Goal: Information Seeking & Learning: Learn about a topic

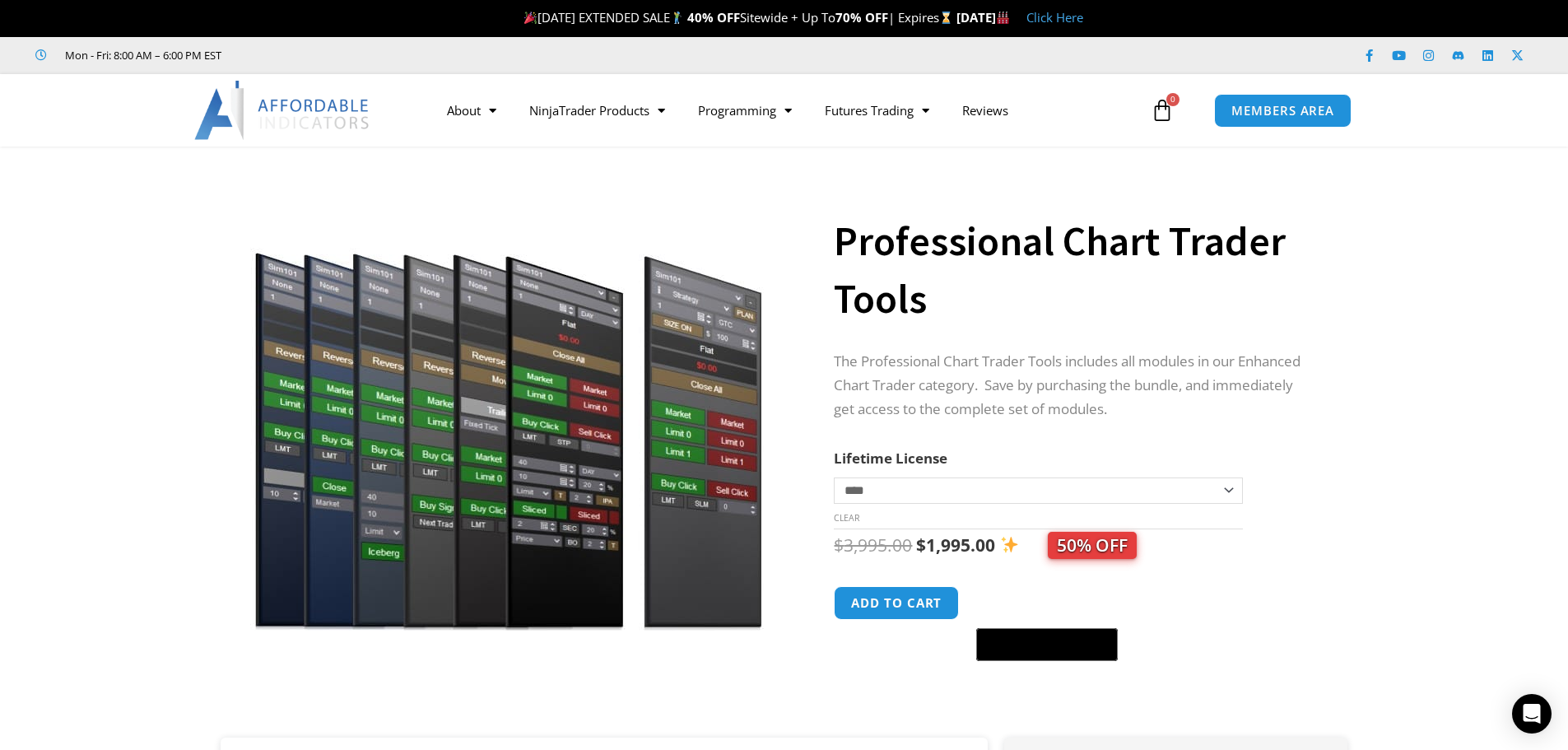
click at [686, 444] on img at bounding box center [507, 403] width 529 height 455
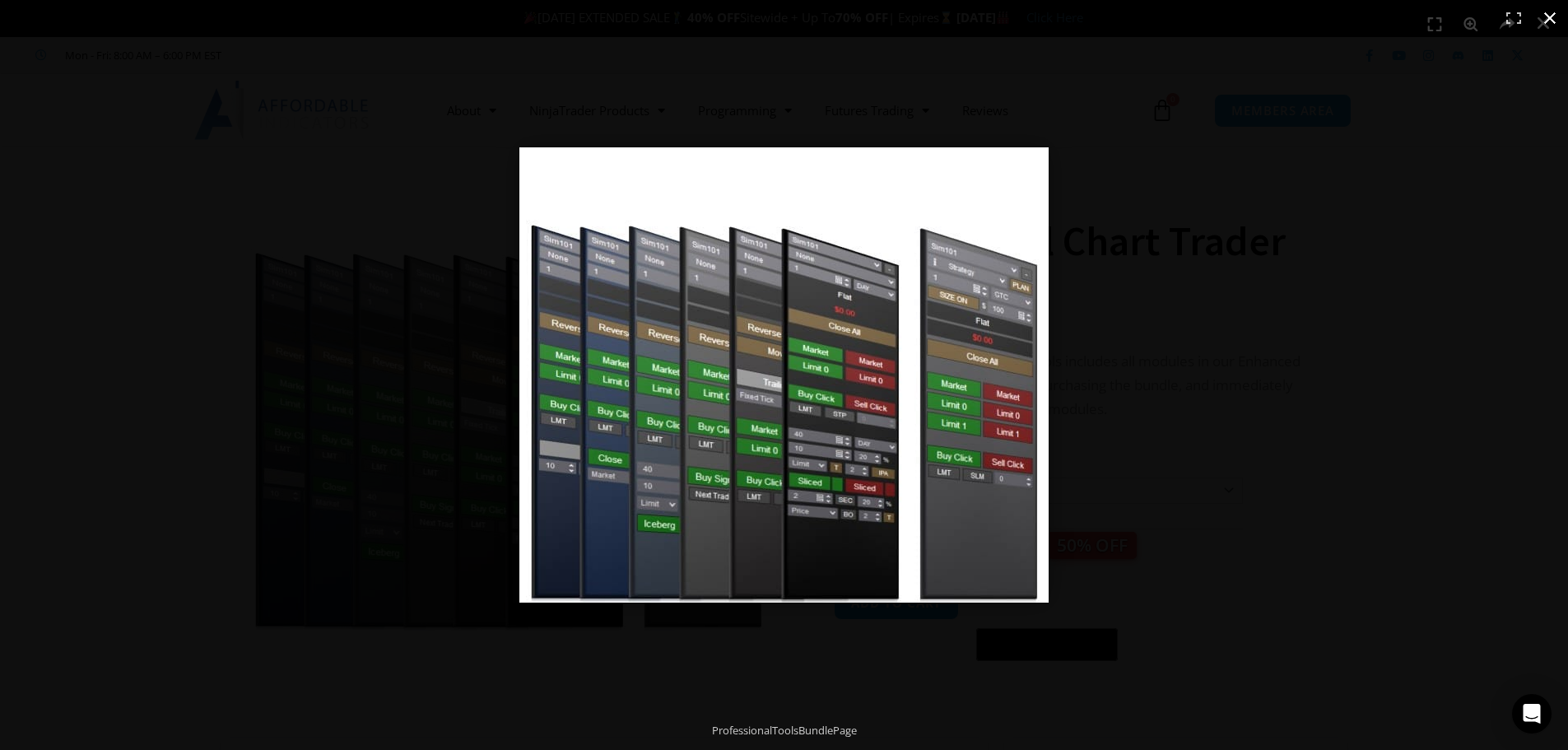
click at [1137, 366] on div at bounding box center [1046, 399] width 1053 height 503
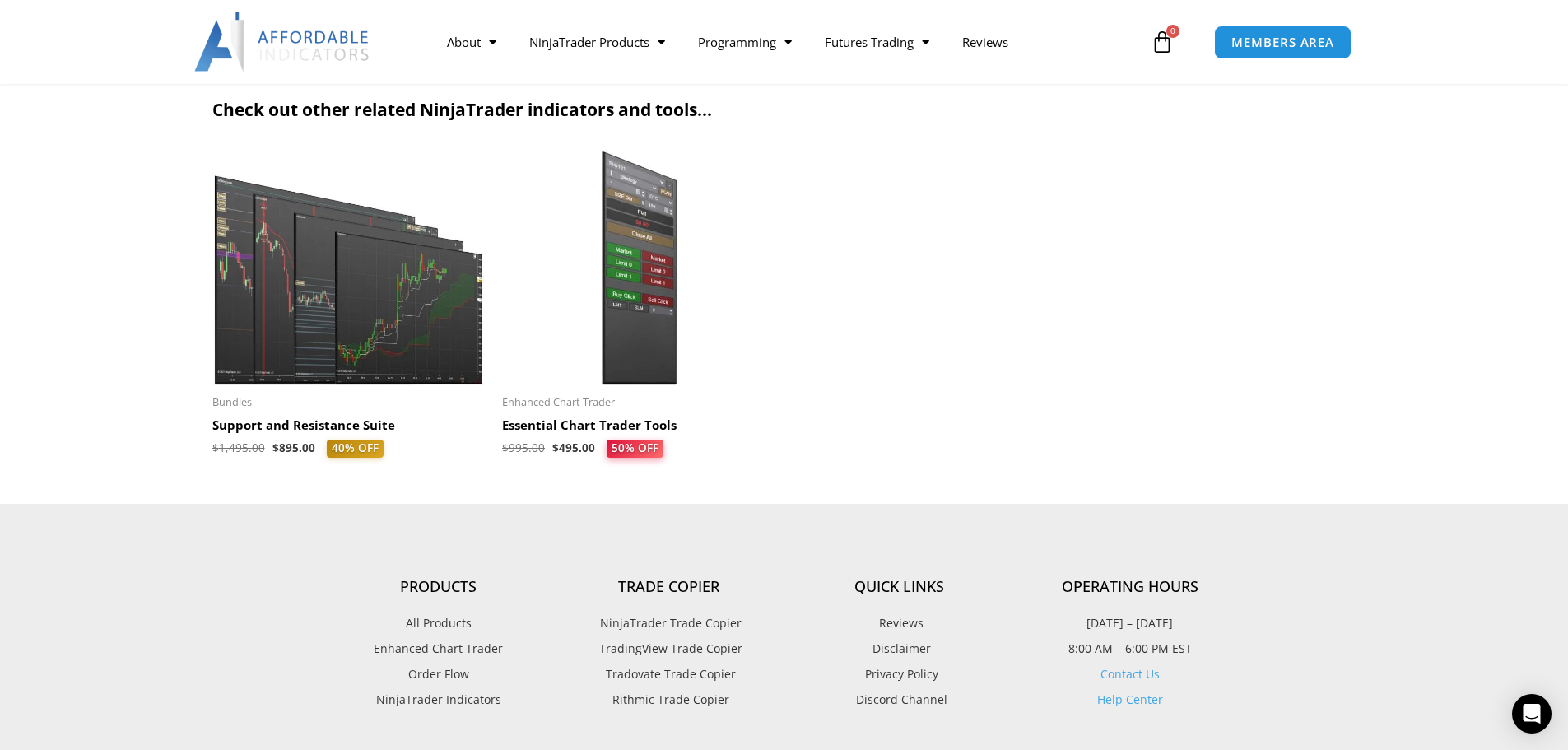
scroll to position [1893, 0]
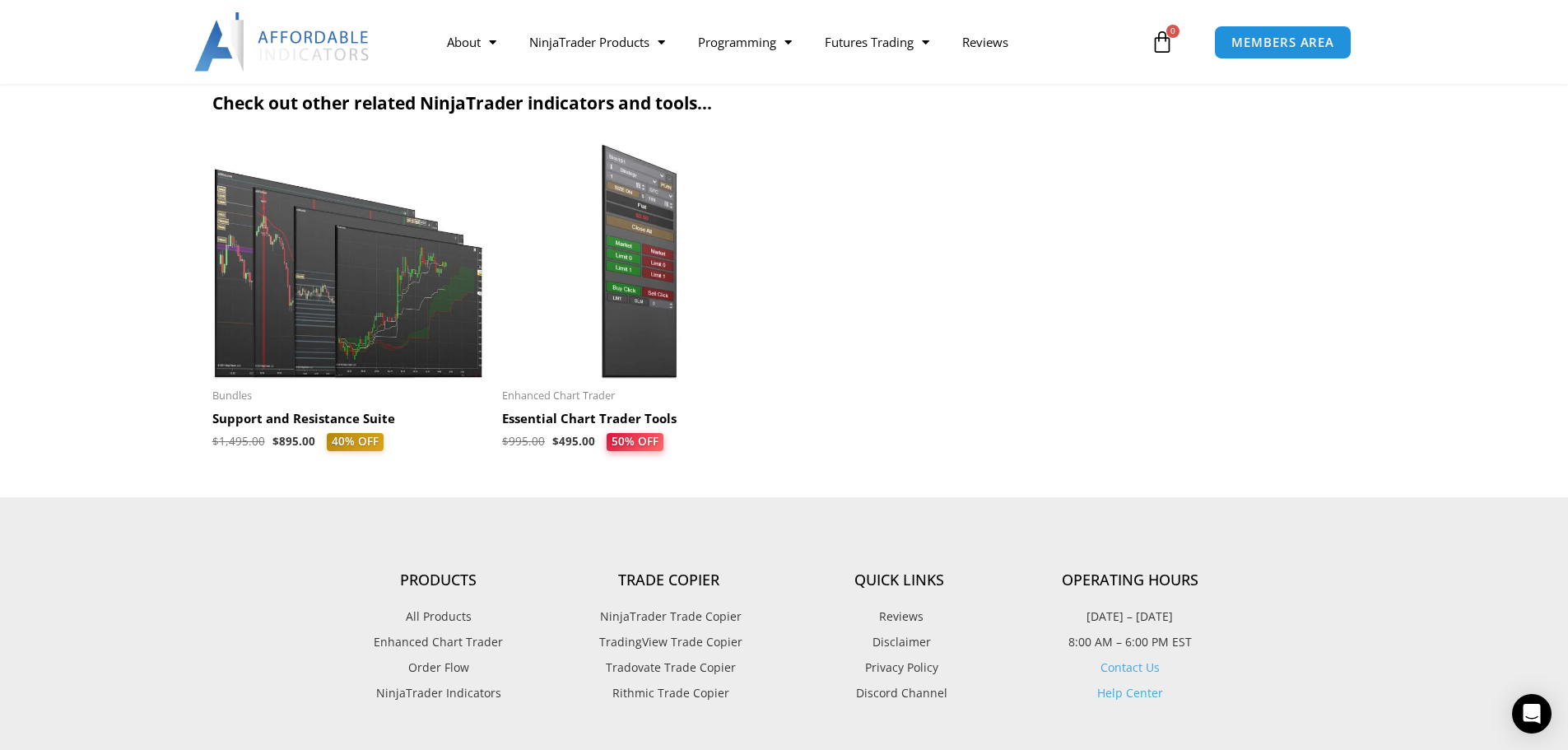
click at [567, 416] on h2 "Essential Chart Trader Tools" at bounding box center [639, 419] width 274 height 17
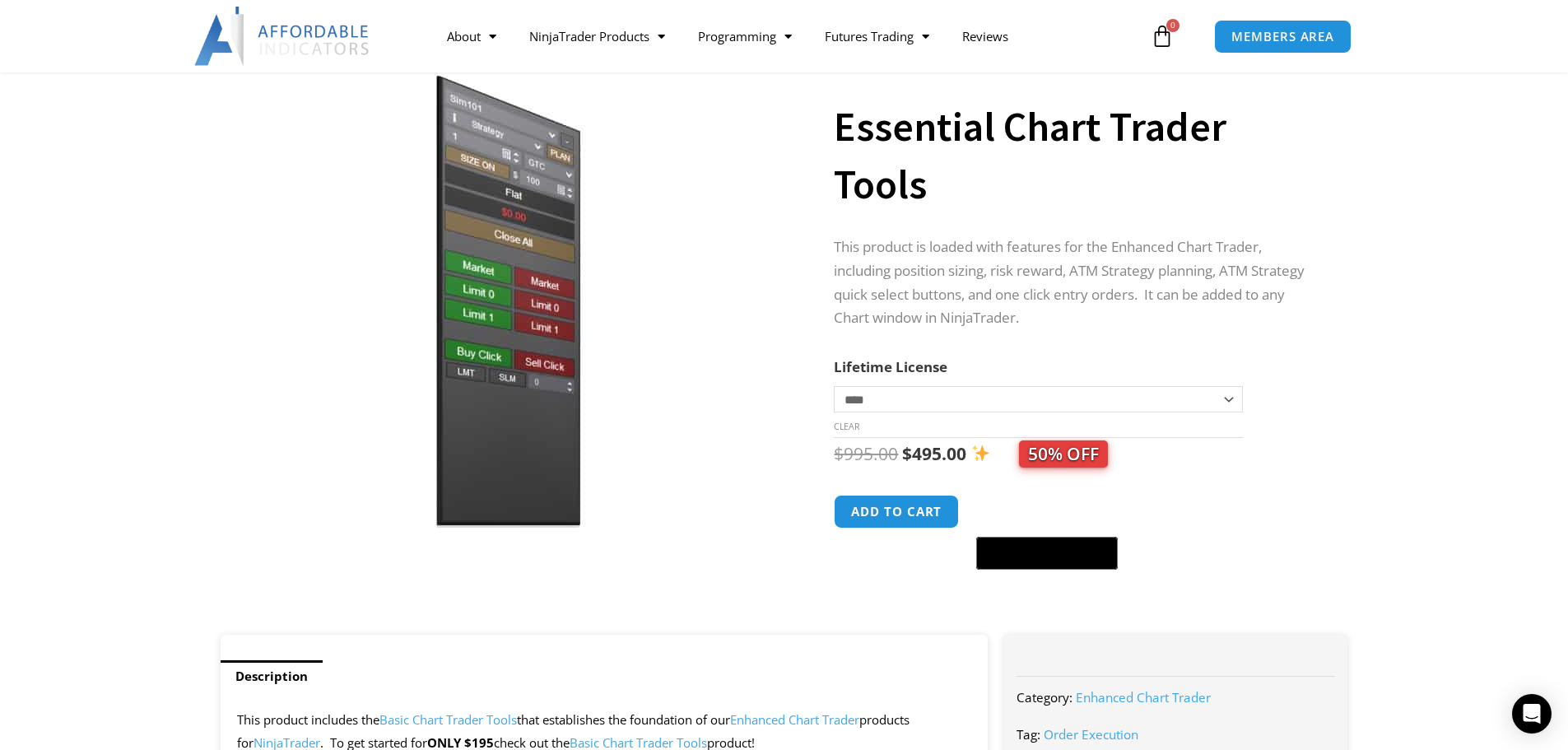
scroll to position [82, 0]
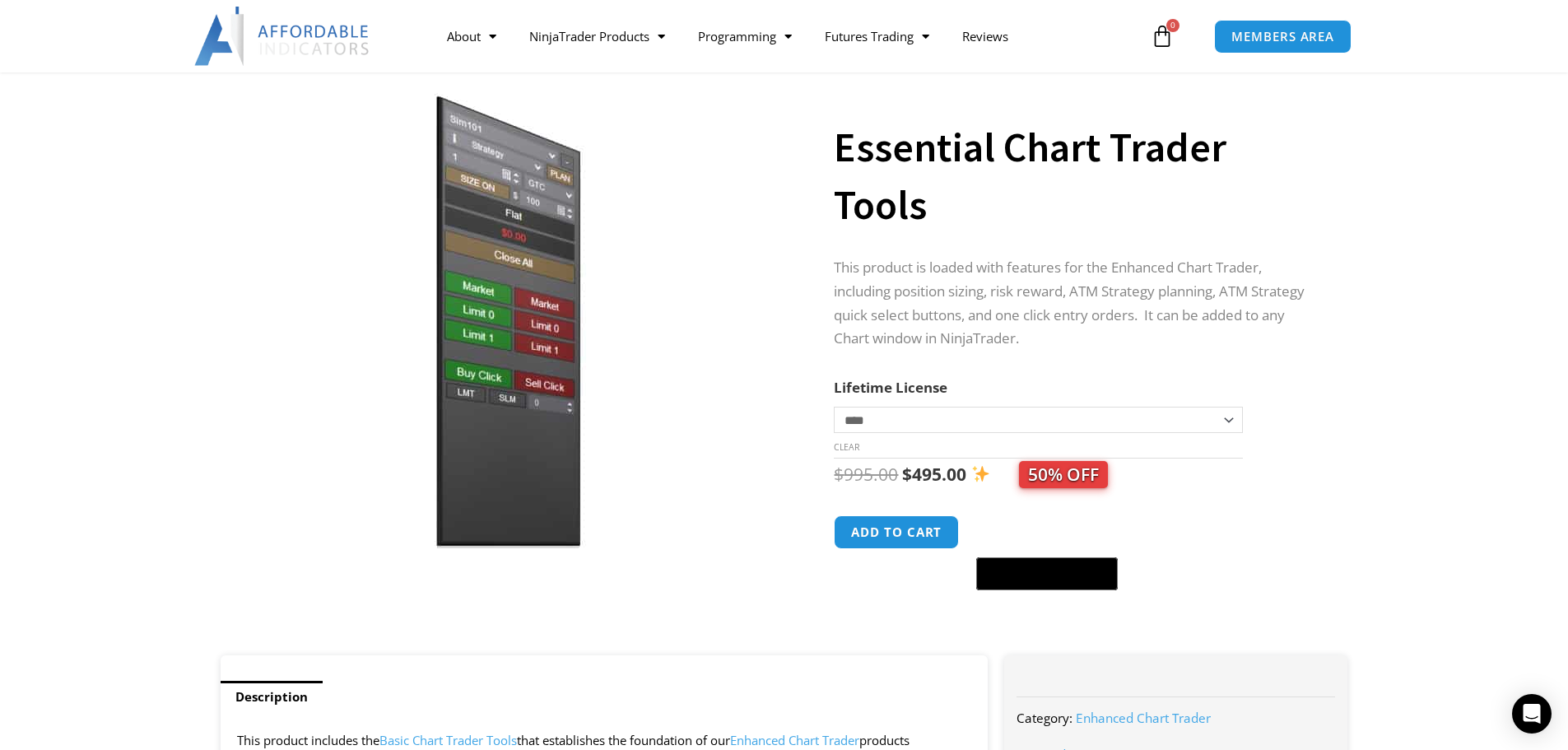
click at [1193, 419] on select "**********" at bounding box center [1037, 420] width 408 height 27
select select "*"
click at [834, 407] on select "**********" at bounding box center [1037, 420] width 408 height 27
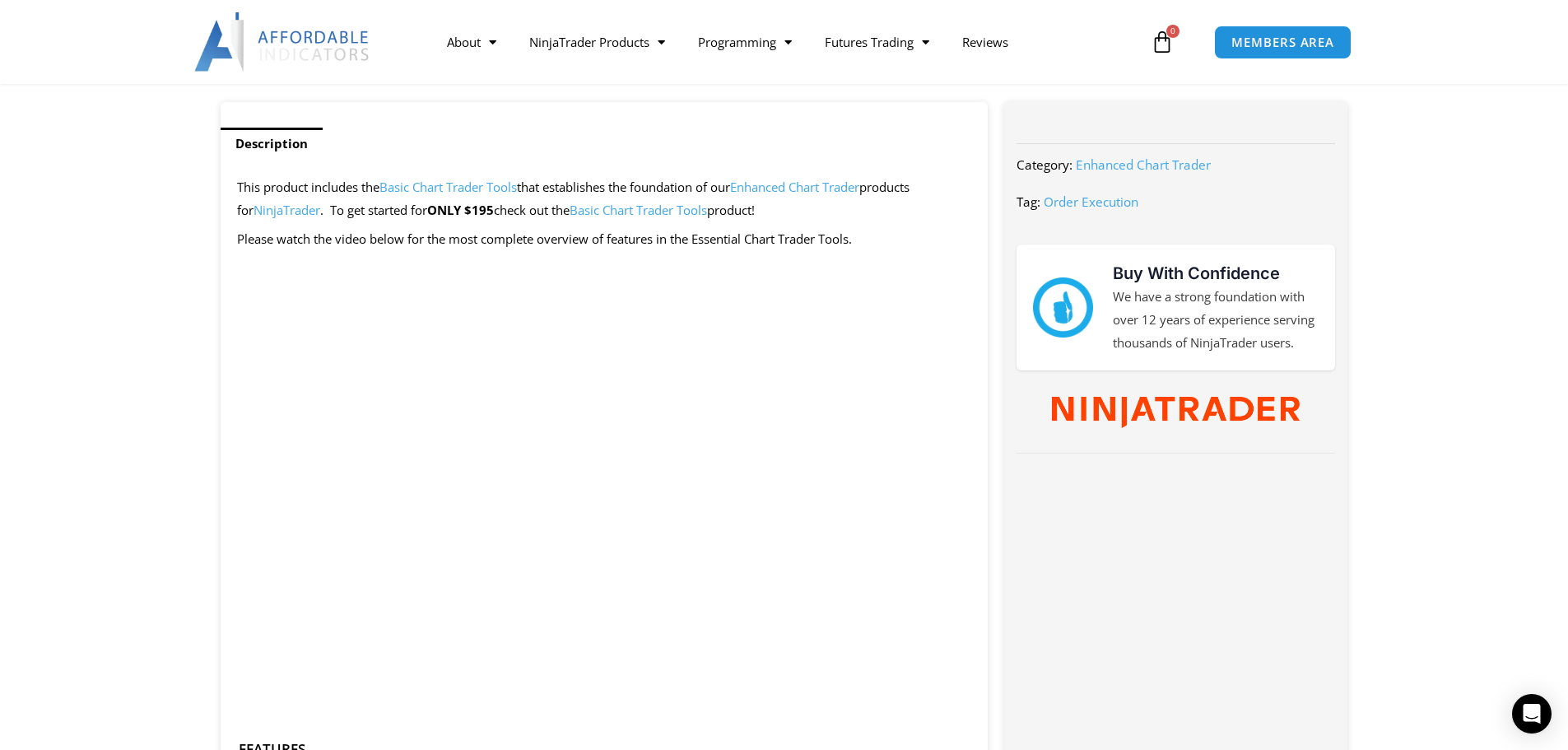
scroll to position [741, 0]
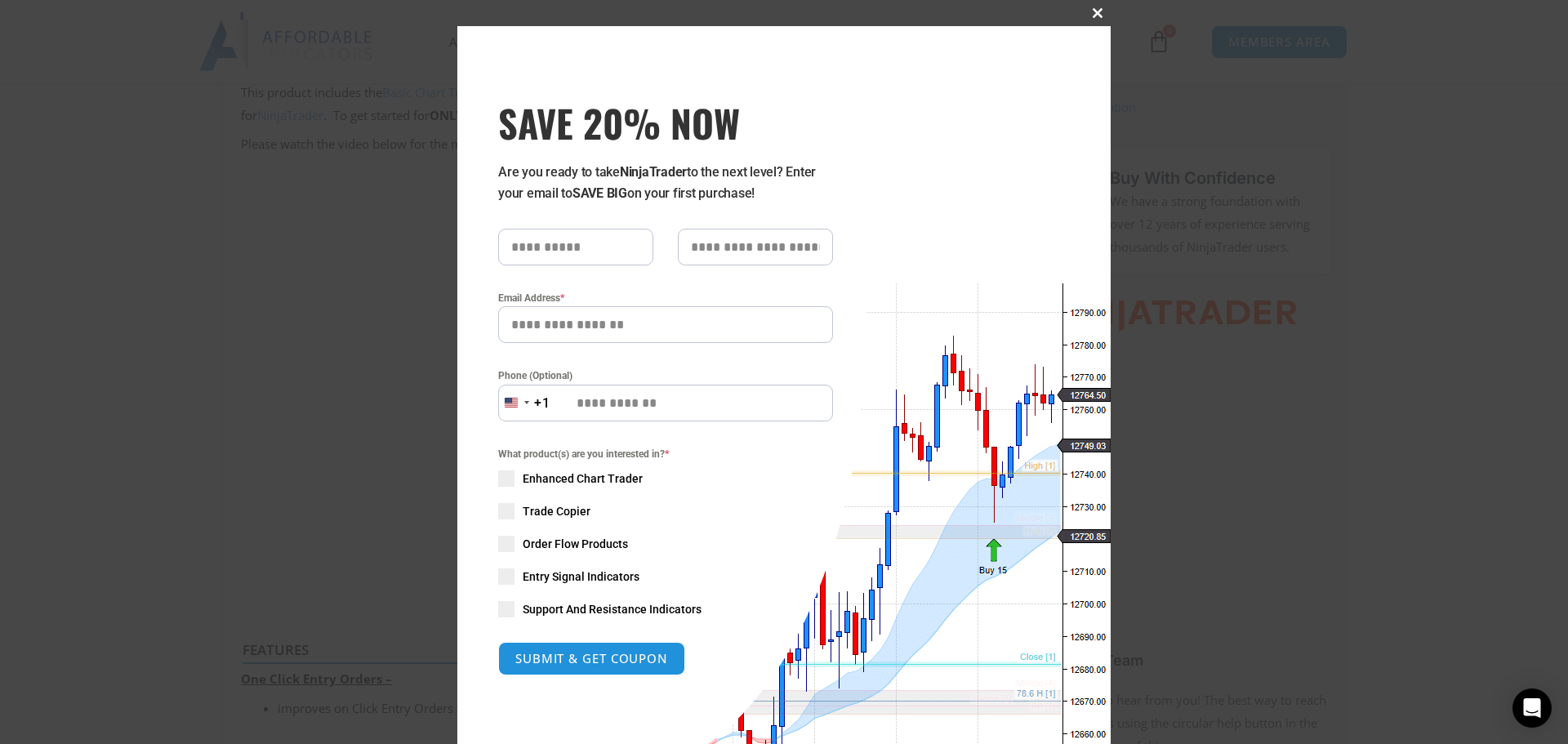
click at [1089, 14] on span at bounding box center [1098, 13] width 26 height 10
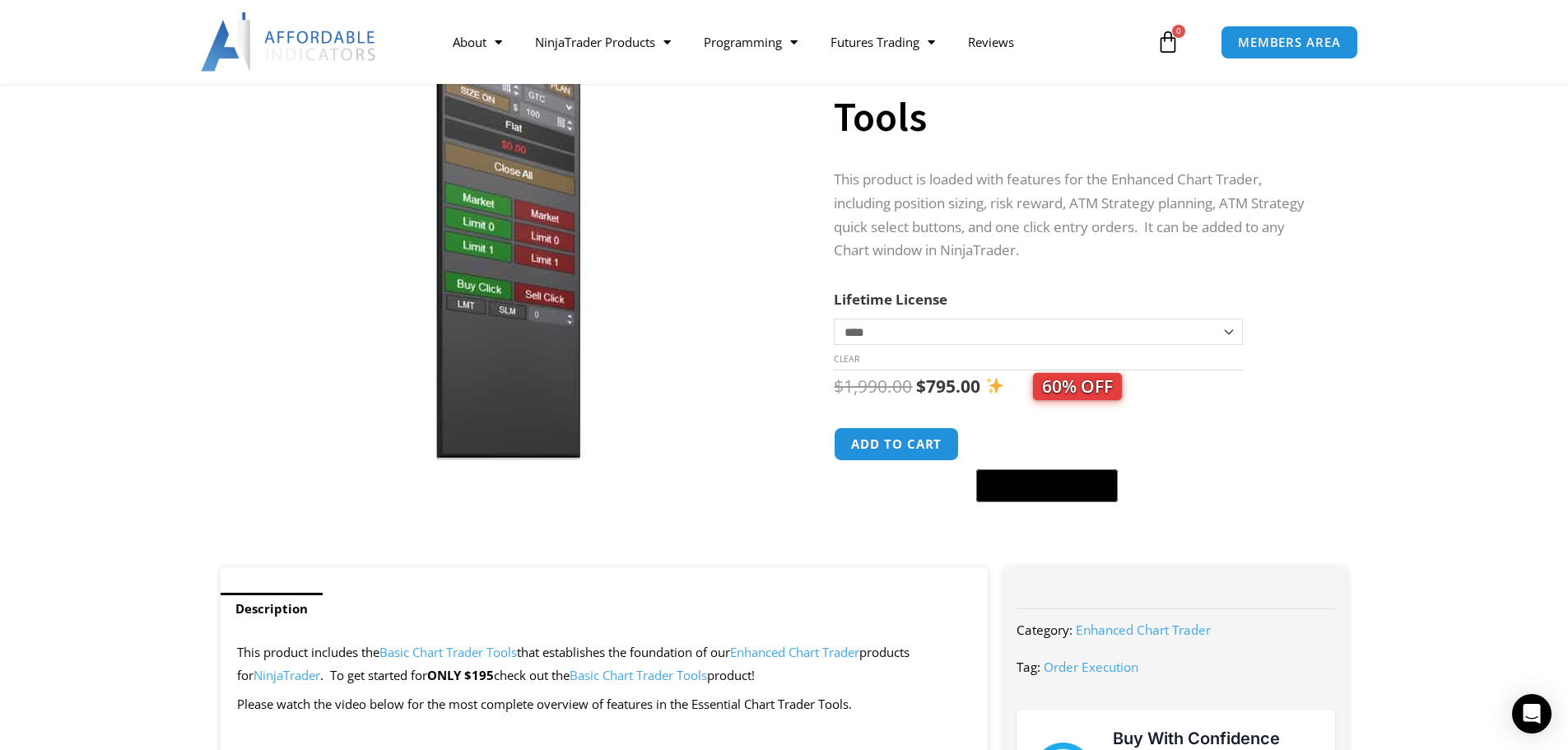
scroll to position [0, 0]
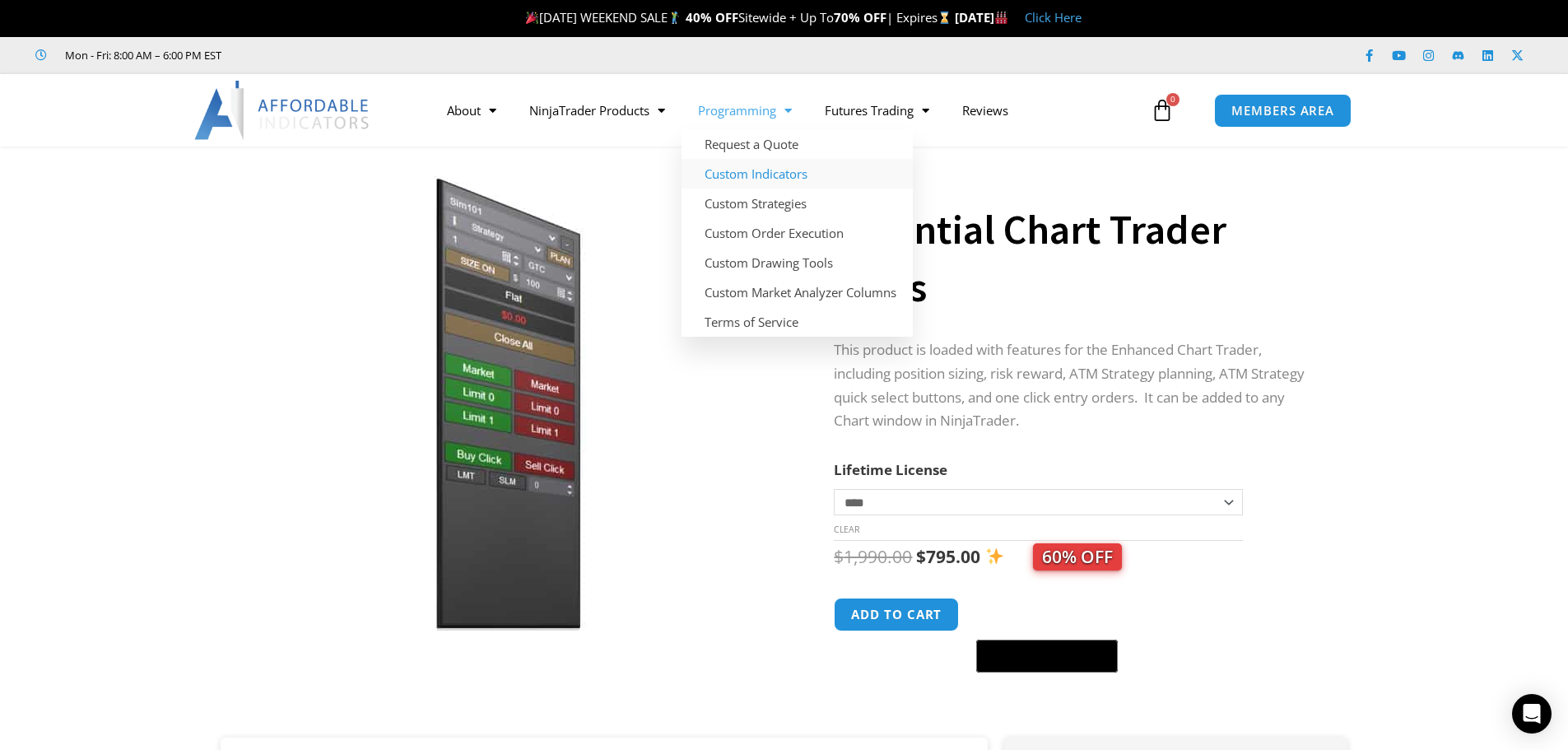
click at [759, 179] on link "Custom Indicators" at bounding box center [796, 174] width 231 height 30
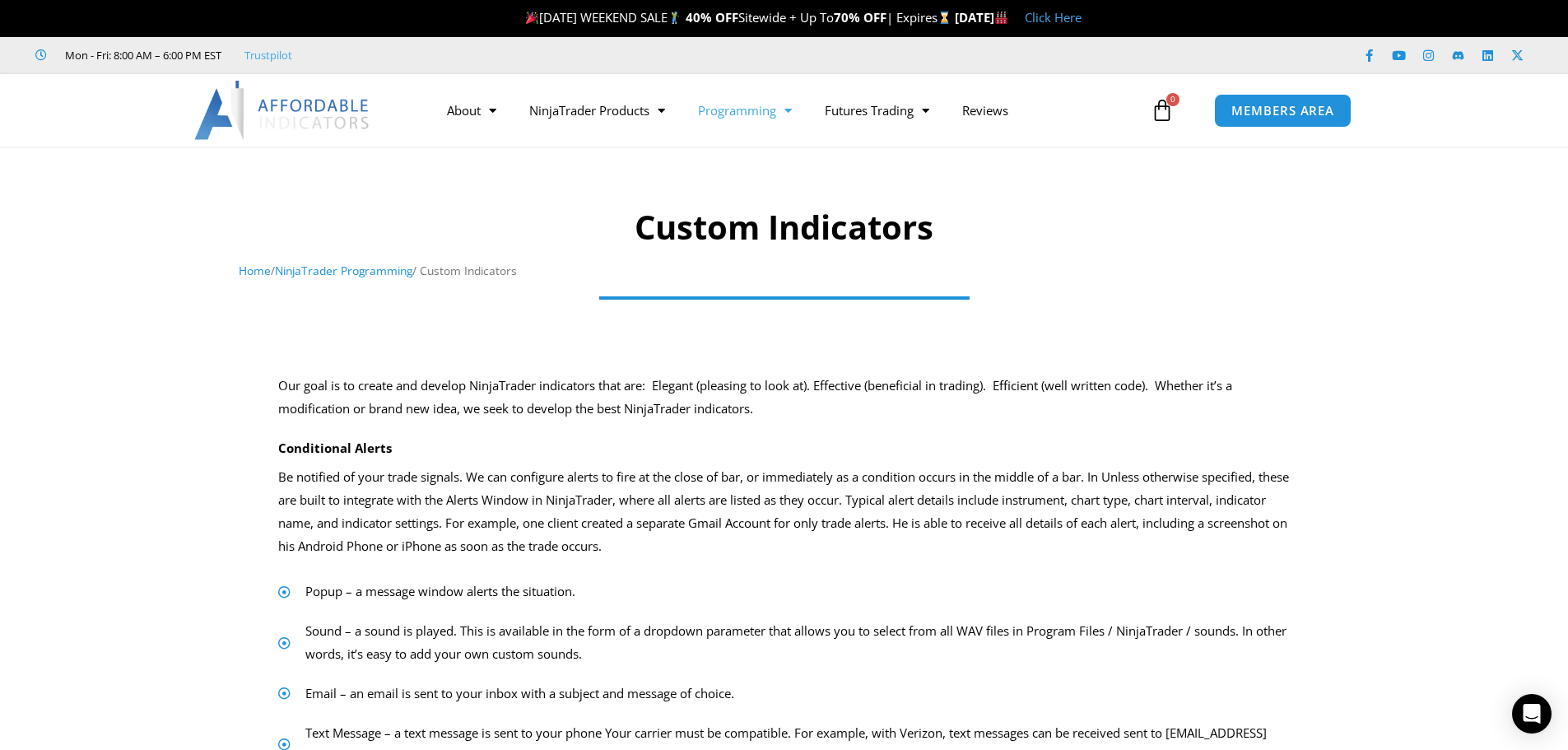
click at [769, 112] on link "Programming" at bounding box center [744, 110] width 127 height 38
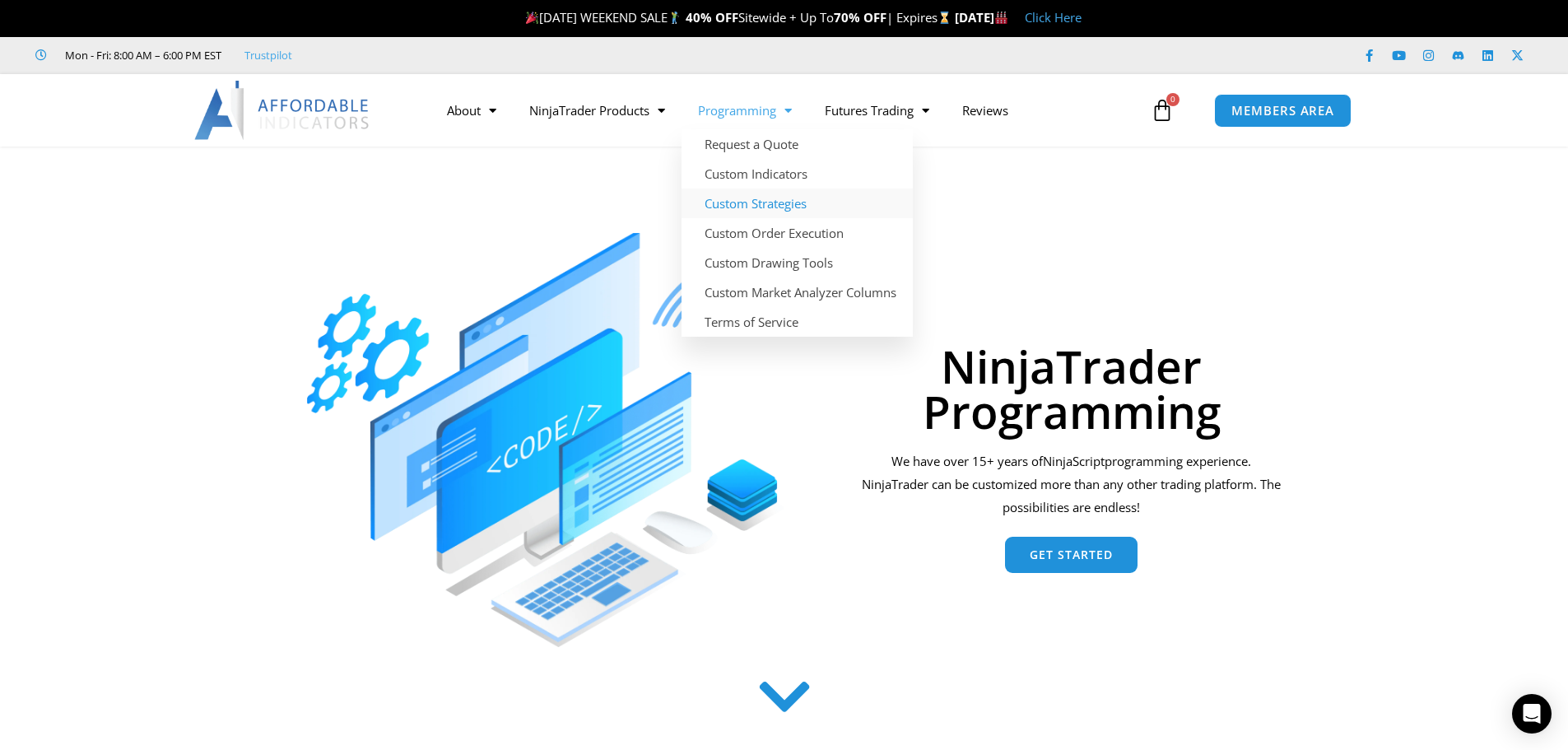
click at [752, 209] on link "Custom Strategies" at bounding box center [796, 203] width 231 height 30
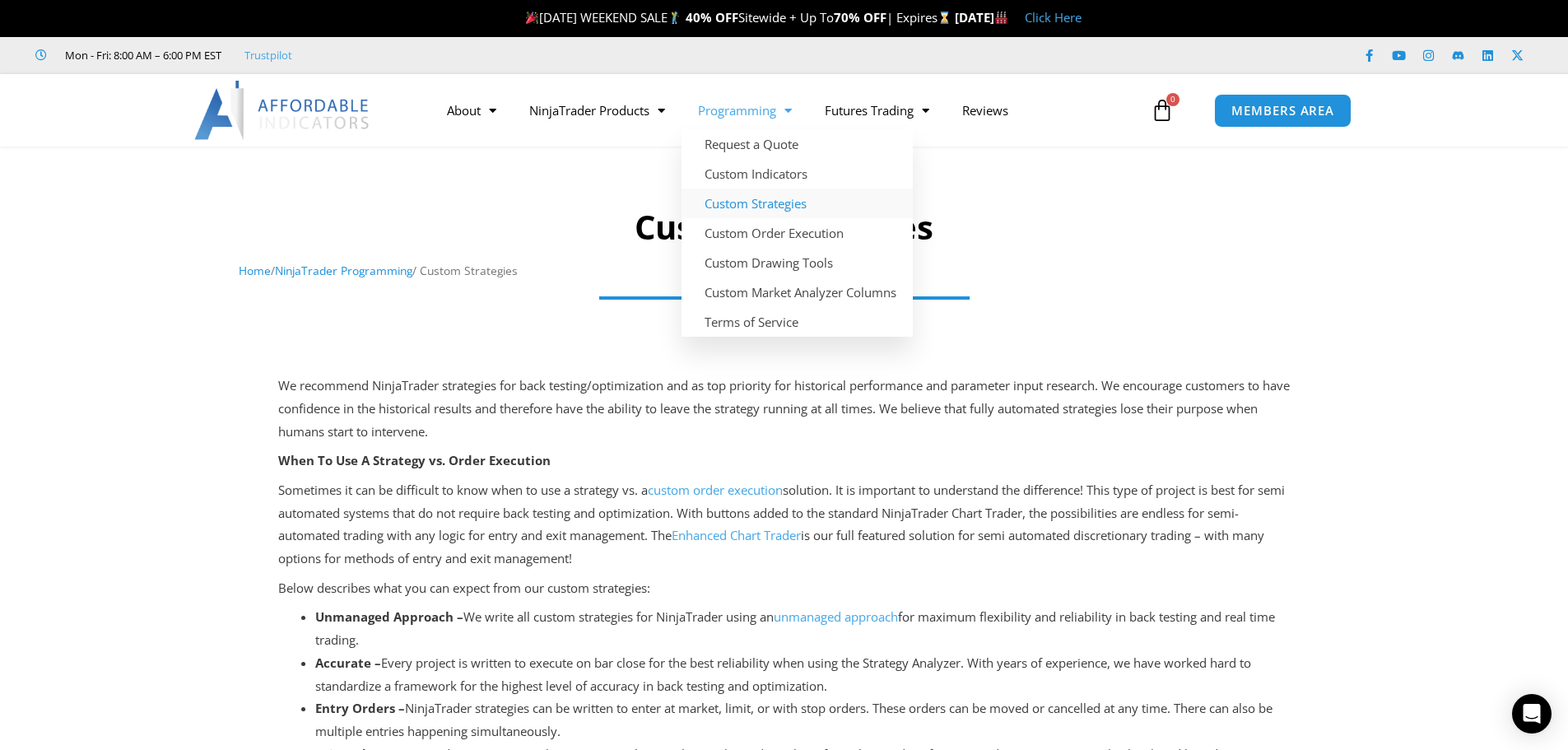
click at [731, 121] on link "Programming" at bounding box center [744, 110] width 127 height 38
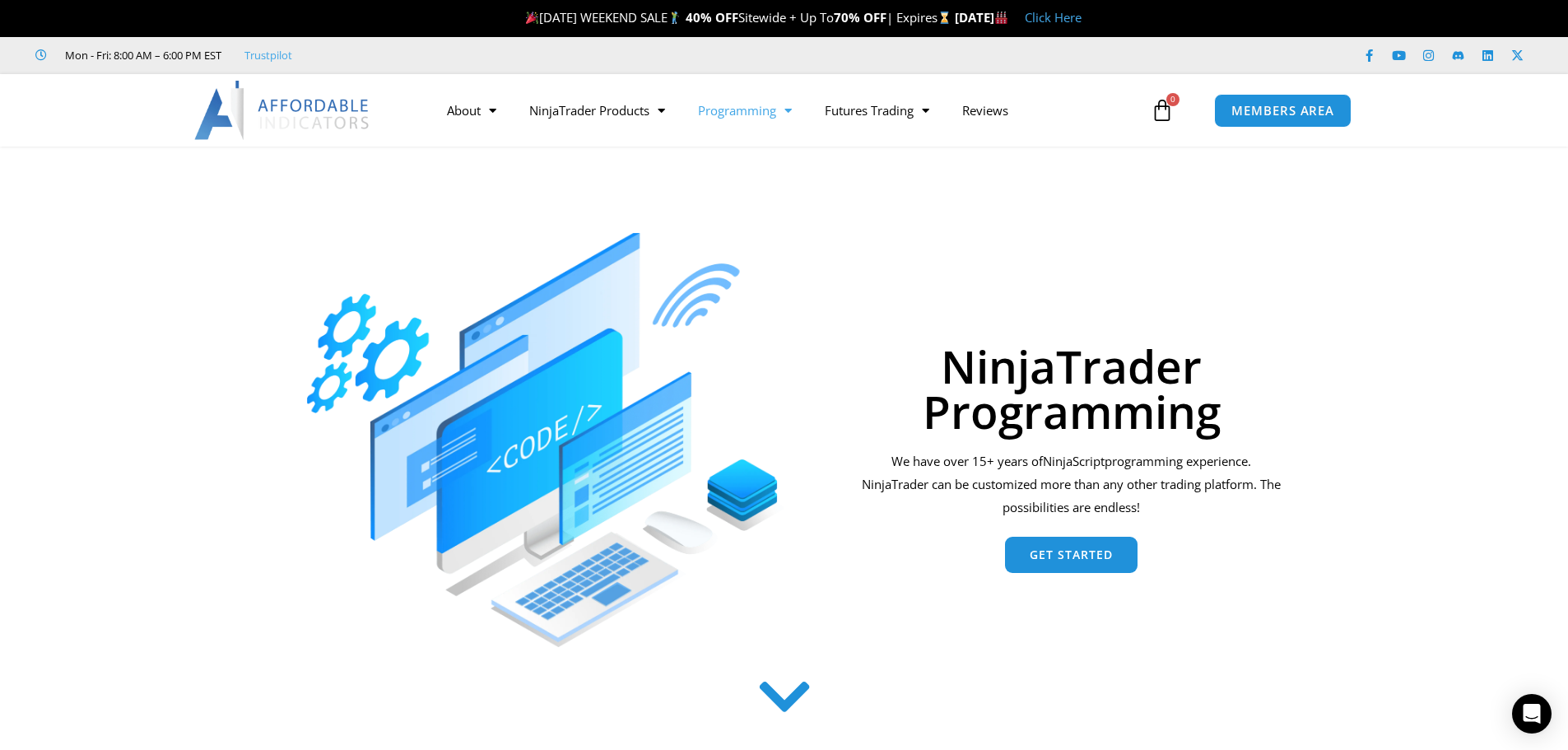
click at [731, 121] on link "Programming" at bounding box center [744, 110] width 127 height 38
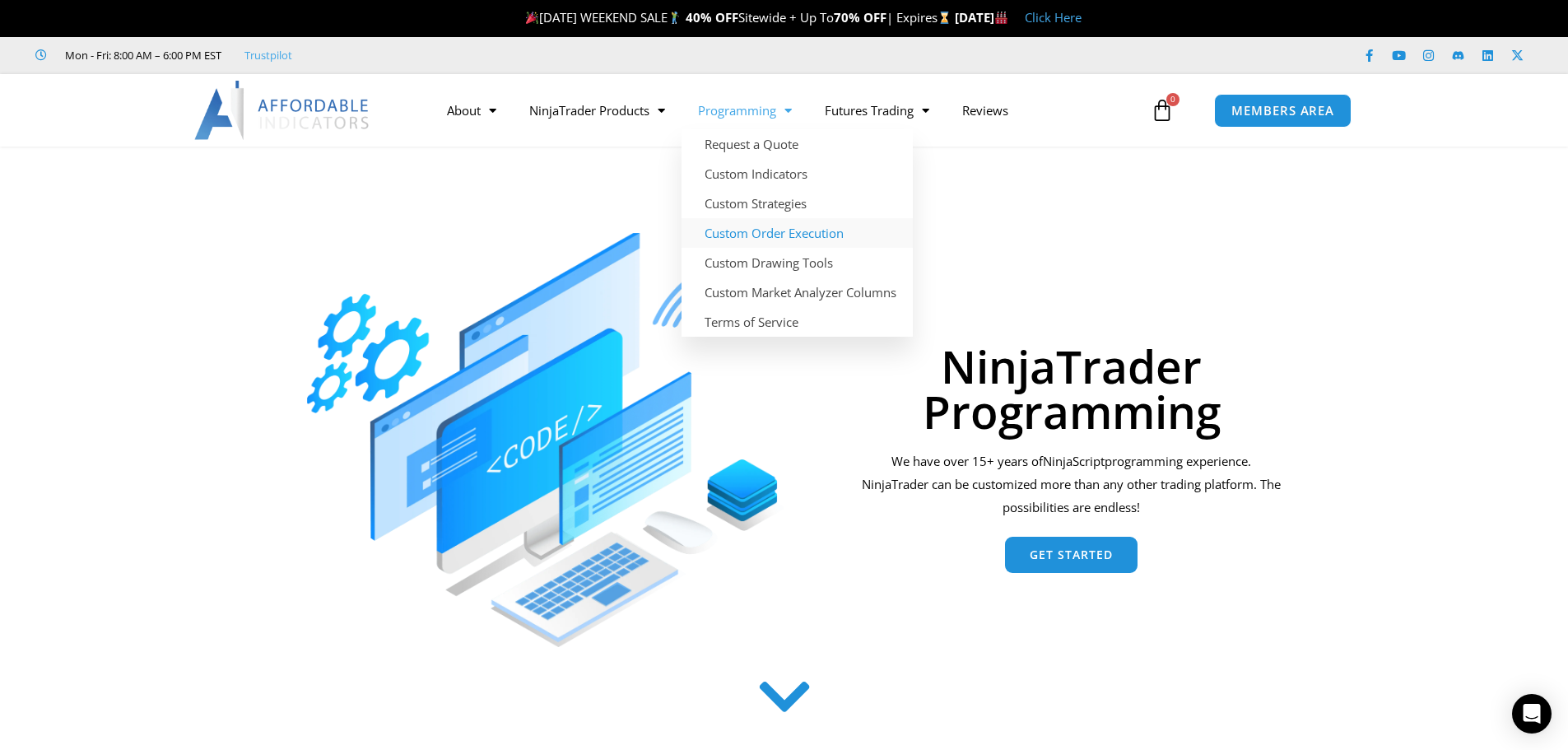
click at [737, 228] on link "Custom Order Execution" at bounding box center [796, 233] width 231 height 30
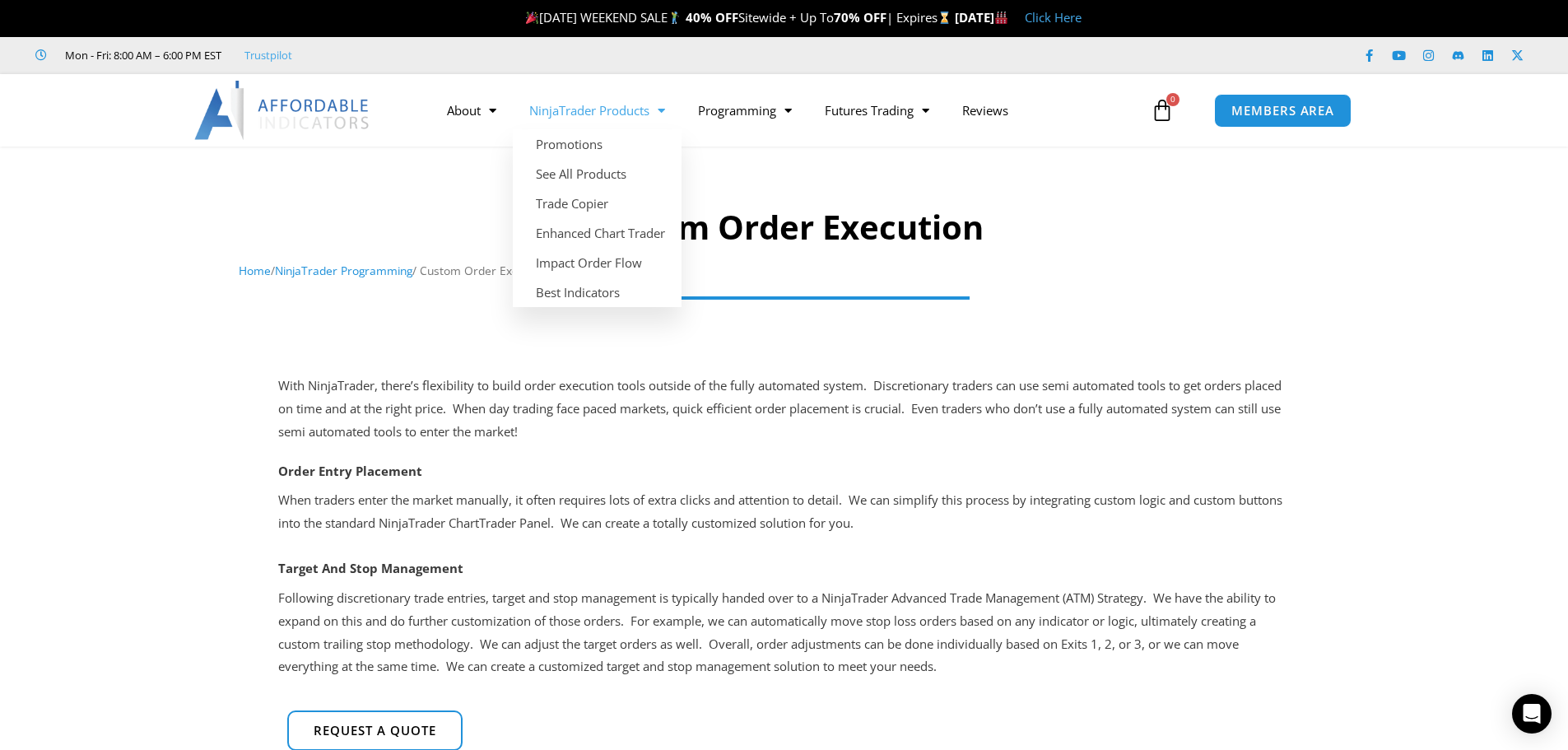
click at [623, 109] on link "NinjaTrader Products" at bounding box center [596, 110] width 169 height 38
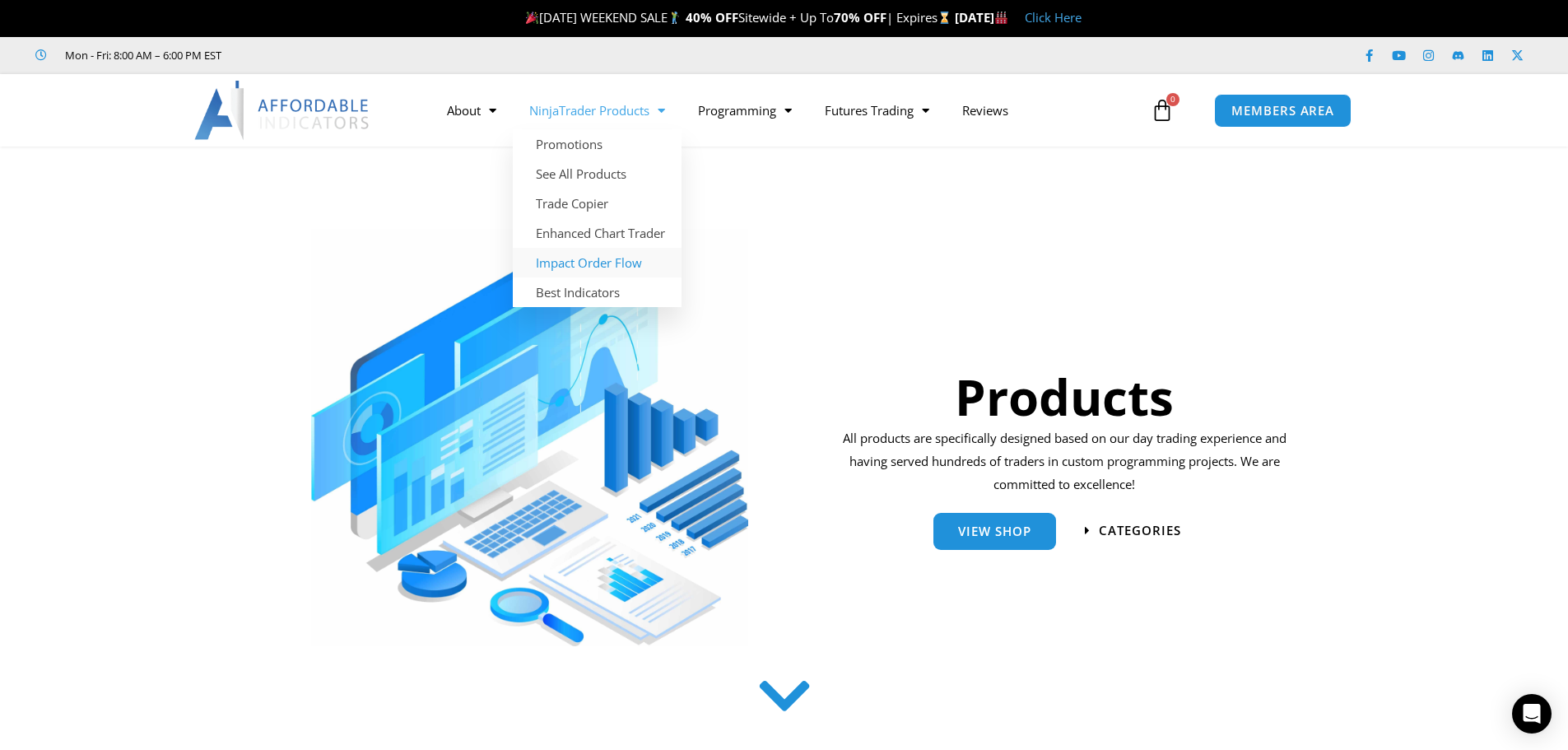
click at [593, 272] on link "Impact Order Flow" at bounding box center [596, 262] width 169 height 30
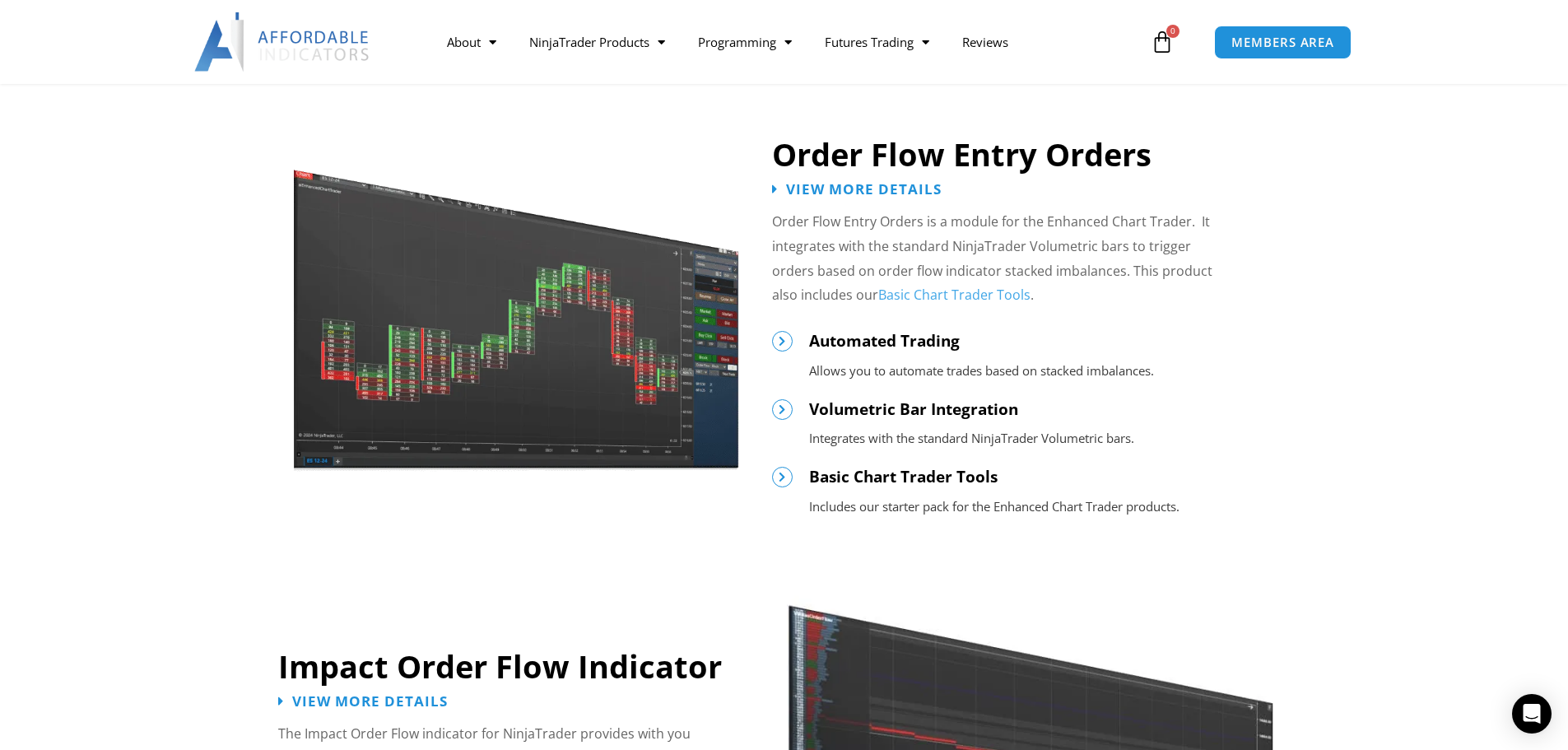
scroll to position [823, 0]
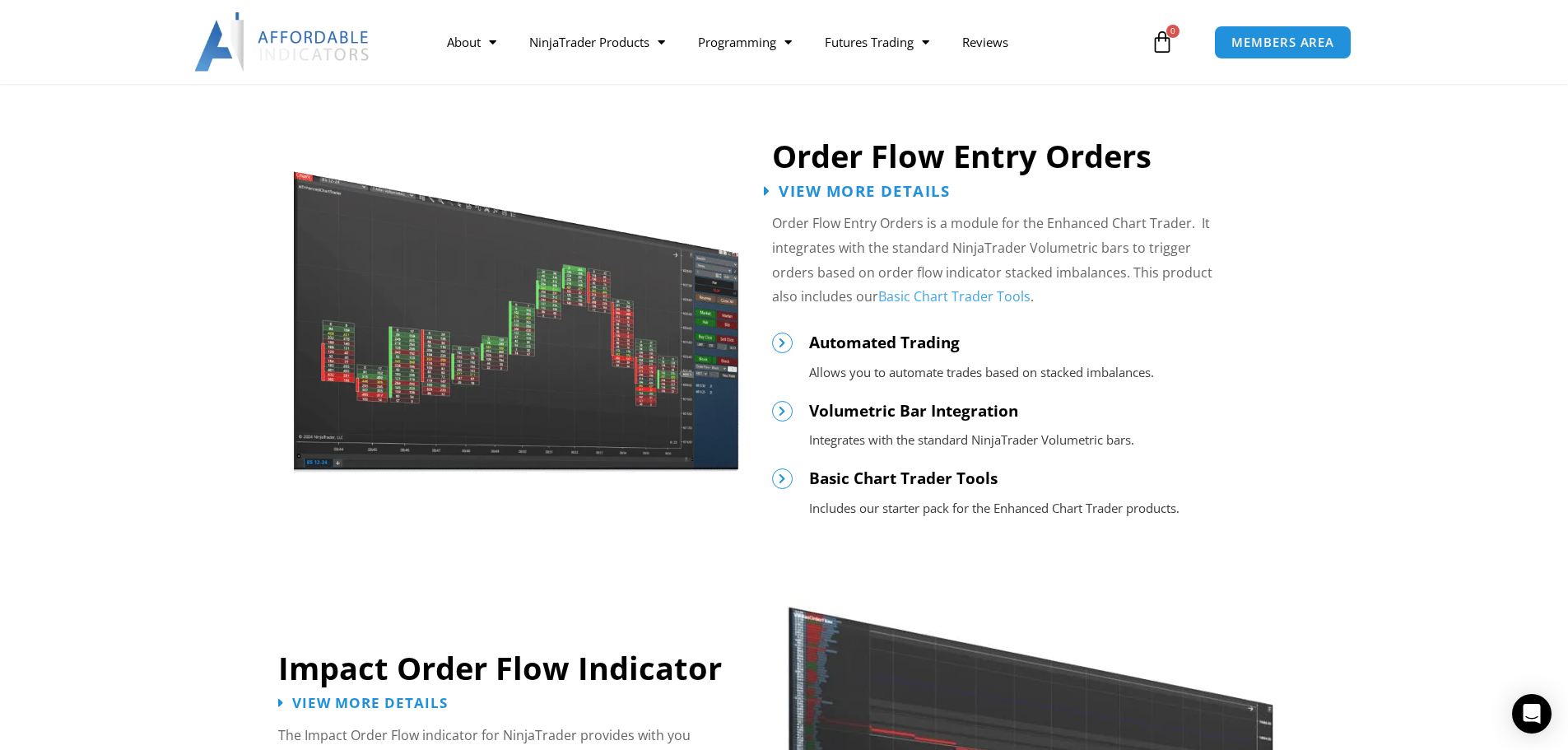
click at [775, 197] on span "View More Details" at bounding box center [856, 190] width 187 height 16
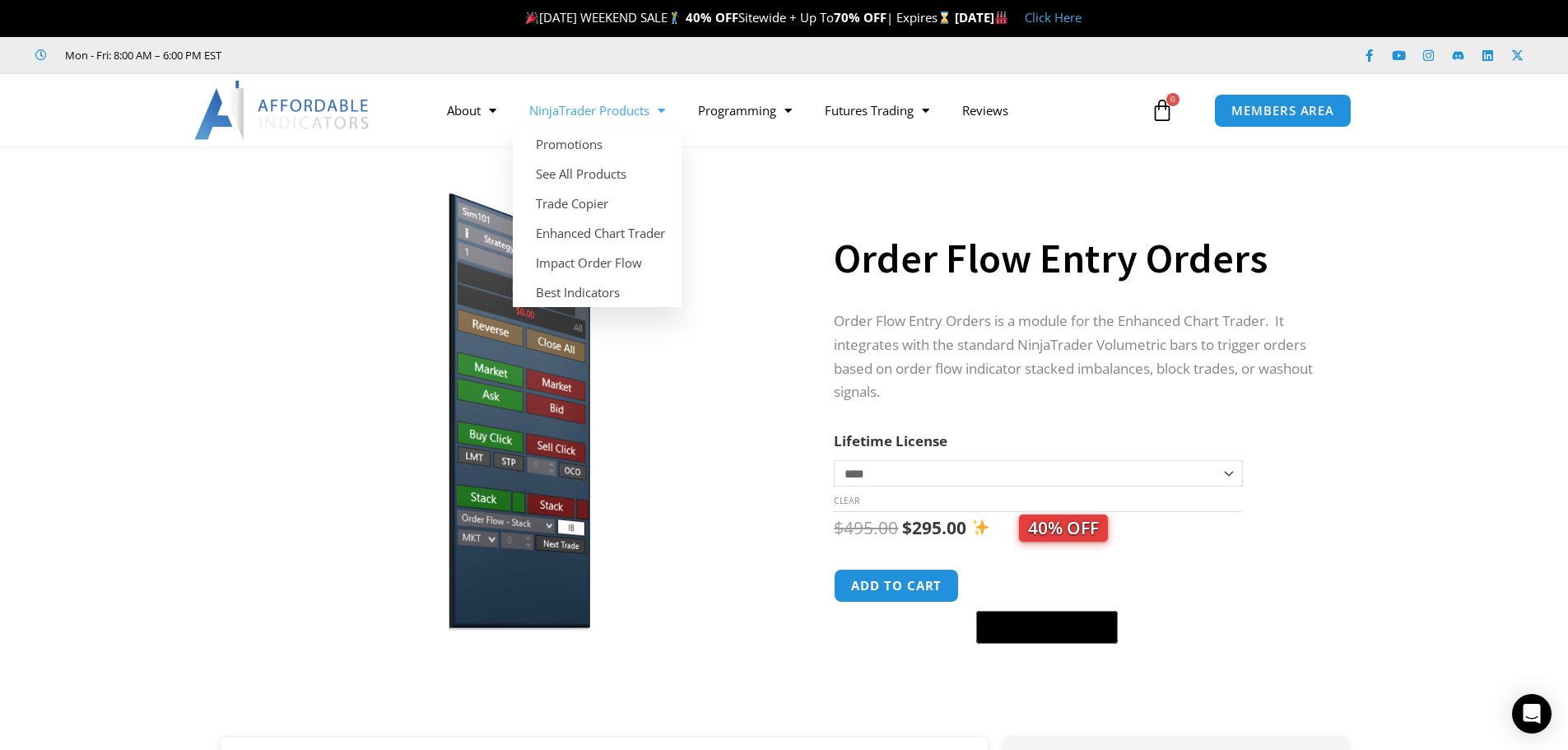
click at [644, 112] on link "NinjaTrader Products" at bounding box center [596, 110] width 169 height 38
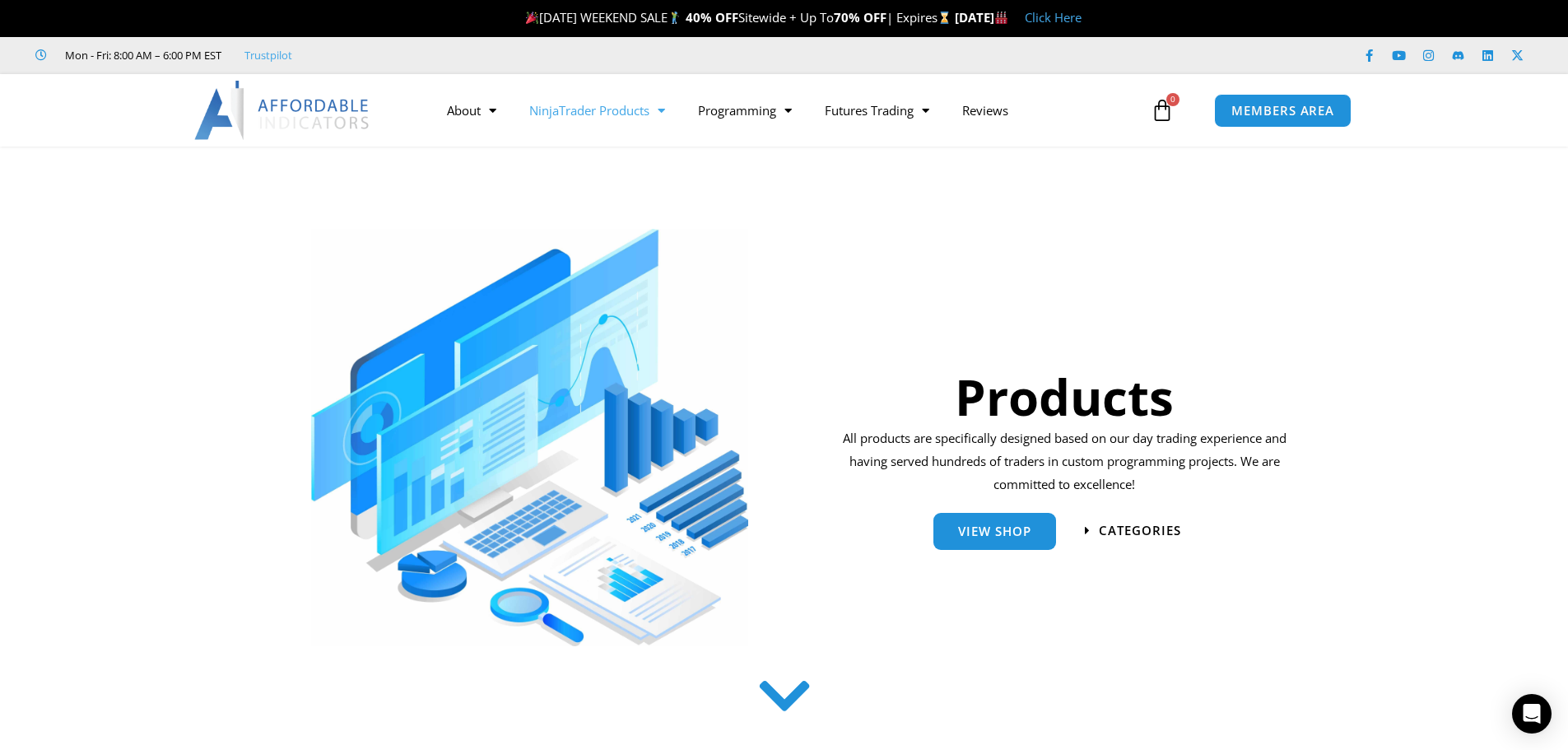
click at [644, 112] on link "NinjaTrader Products" at bounding box center [596, 110] width 169 height 38
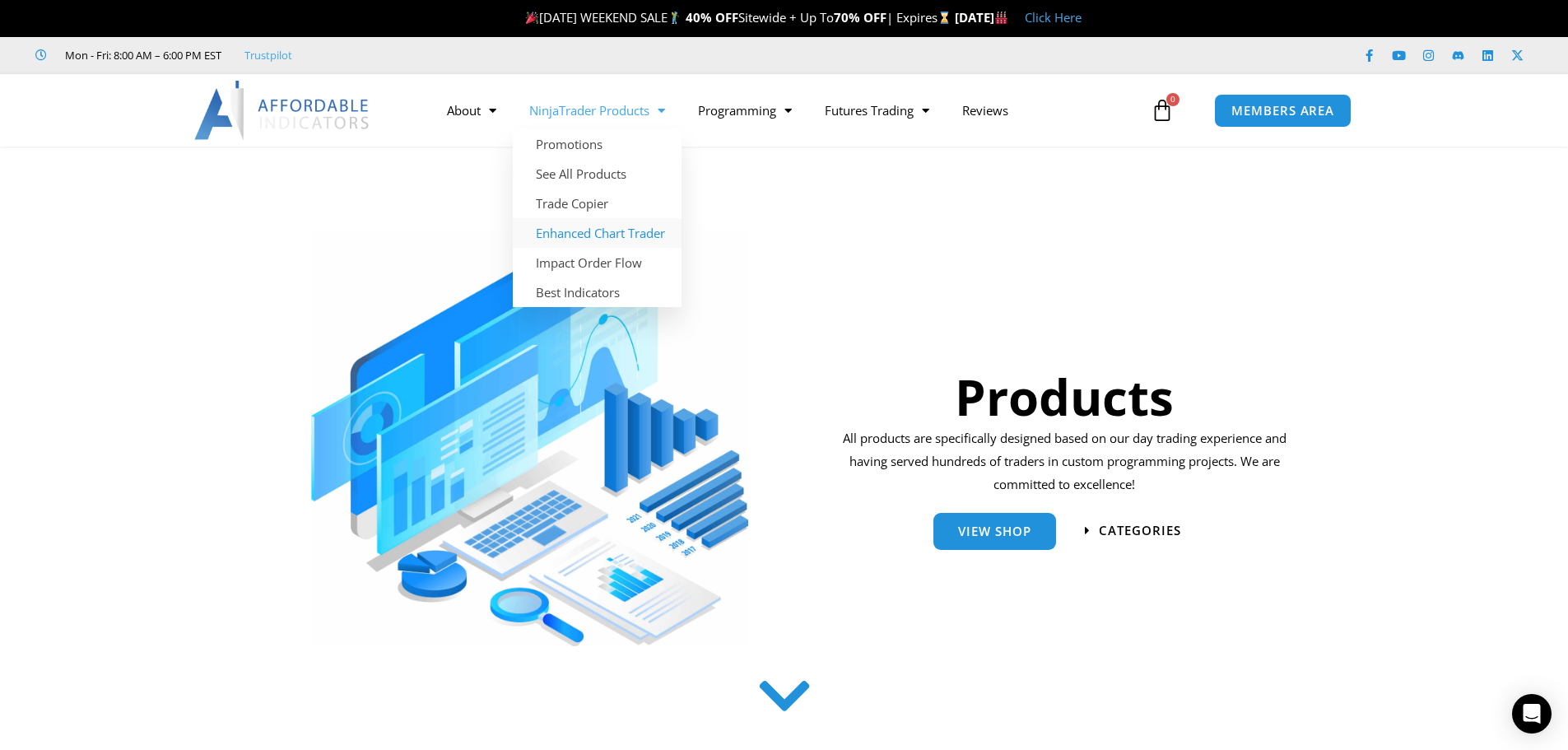
click at [598, 233] on link "Enhanced Chart Trader" at bounding box center [596, 233] width 169 height 30
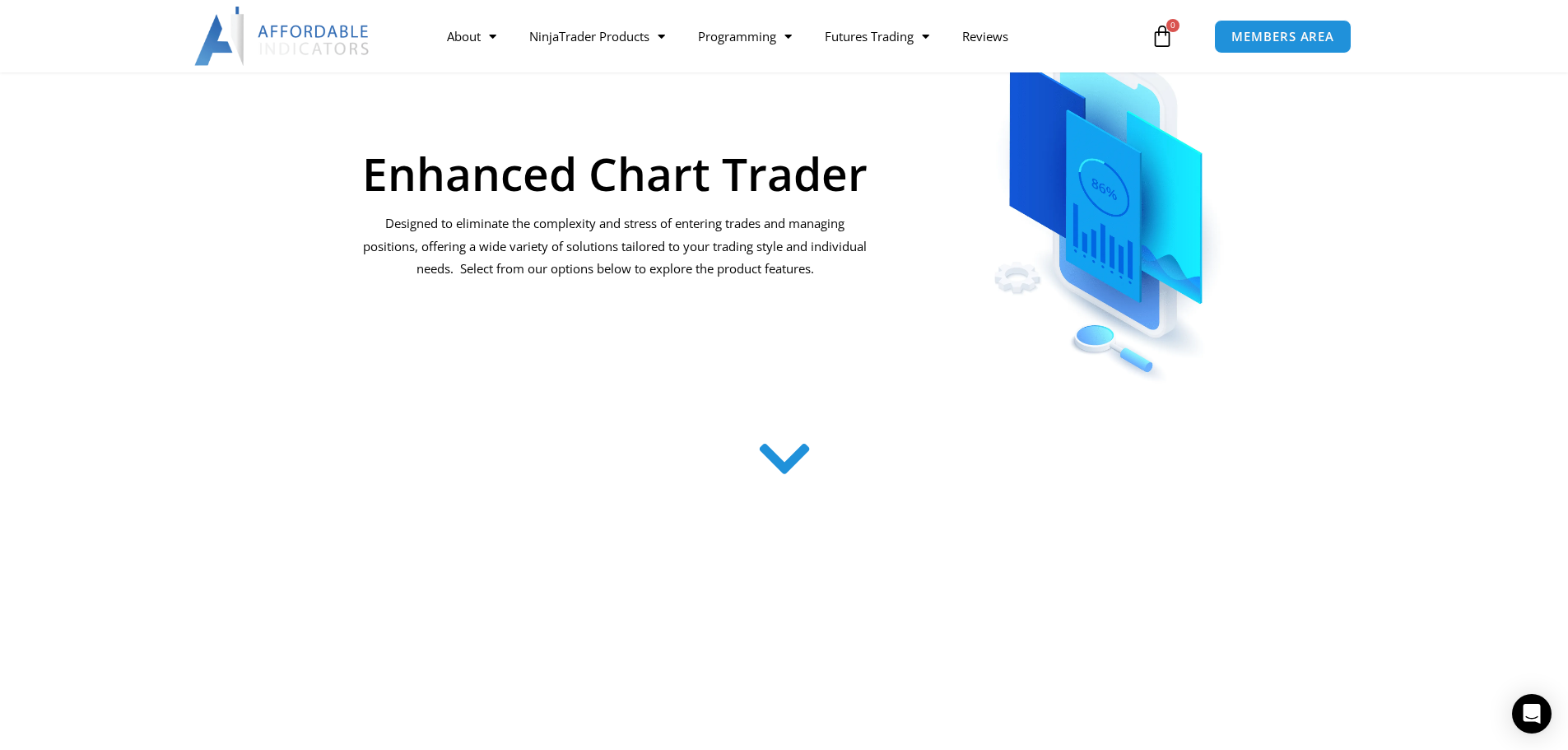
scroll to position [329, 0]
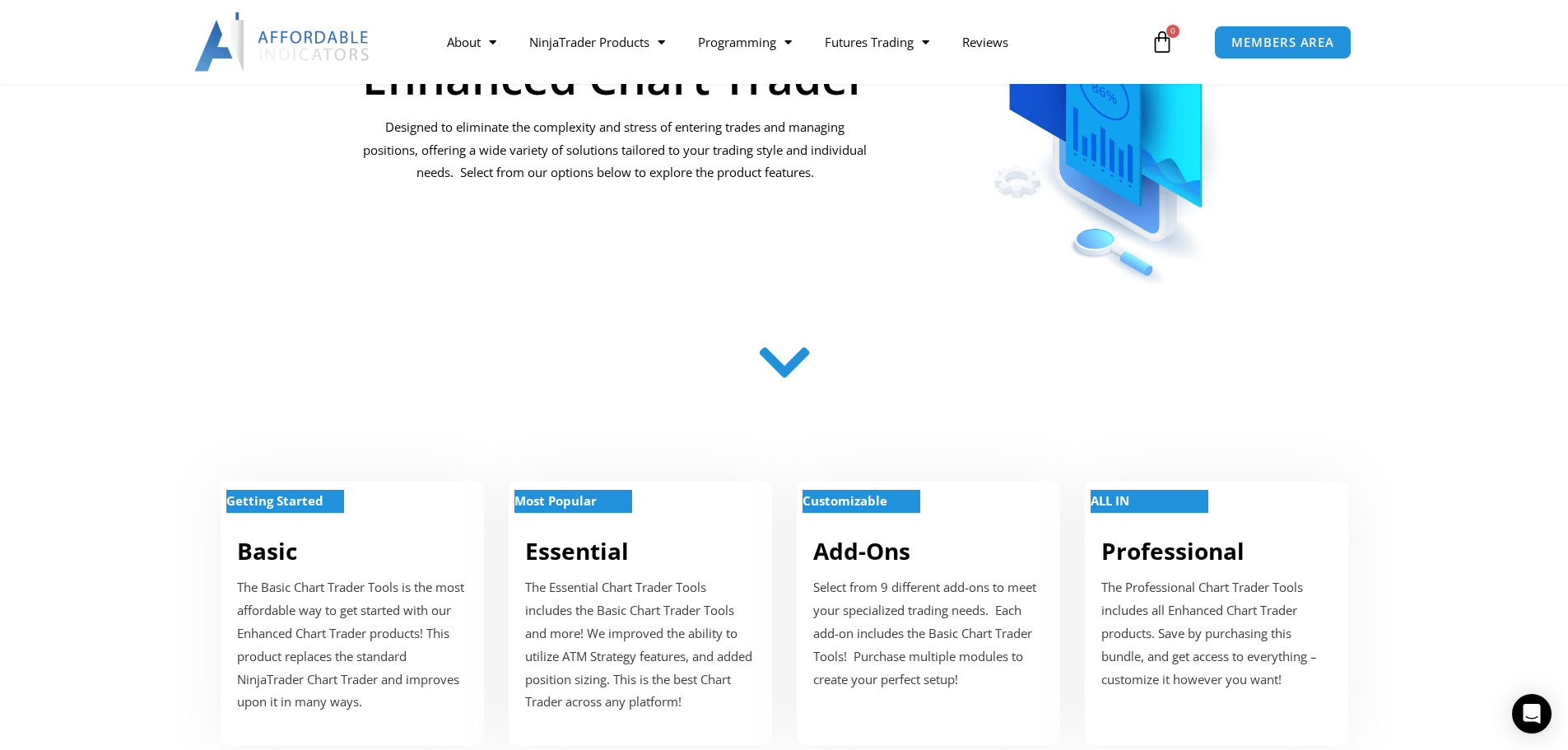
click at [782, 353] on icon at bounding box center [784, 362] width 58 height 58
click at [777, 365] on icon at bounding box center [784, 362] width 58 height 58
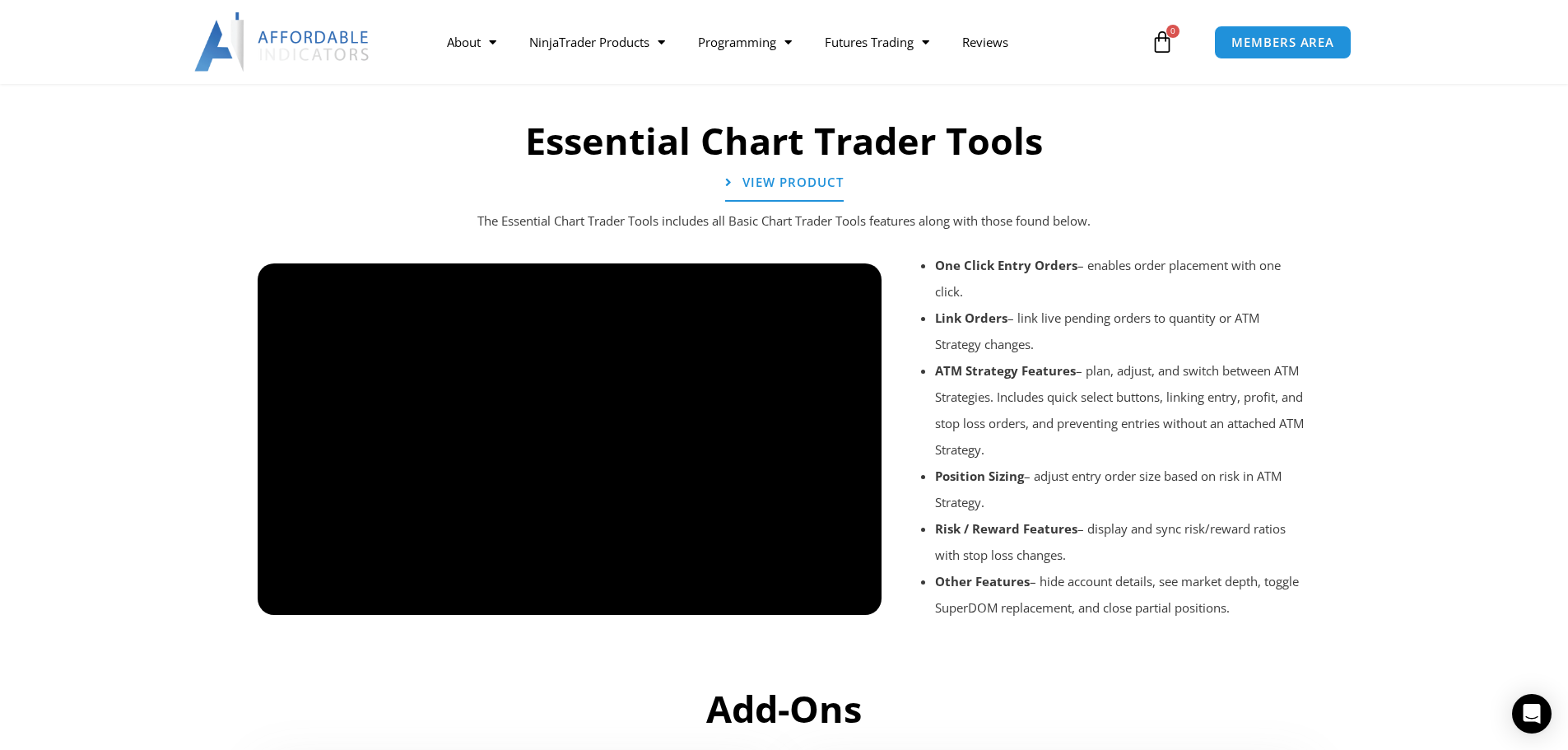
scroll to position [1821, 0]
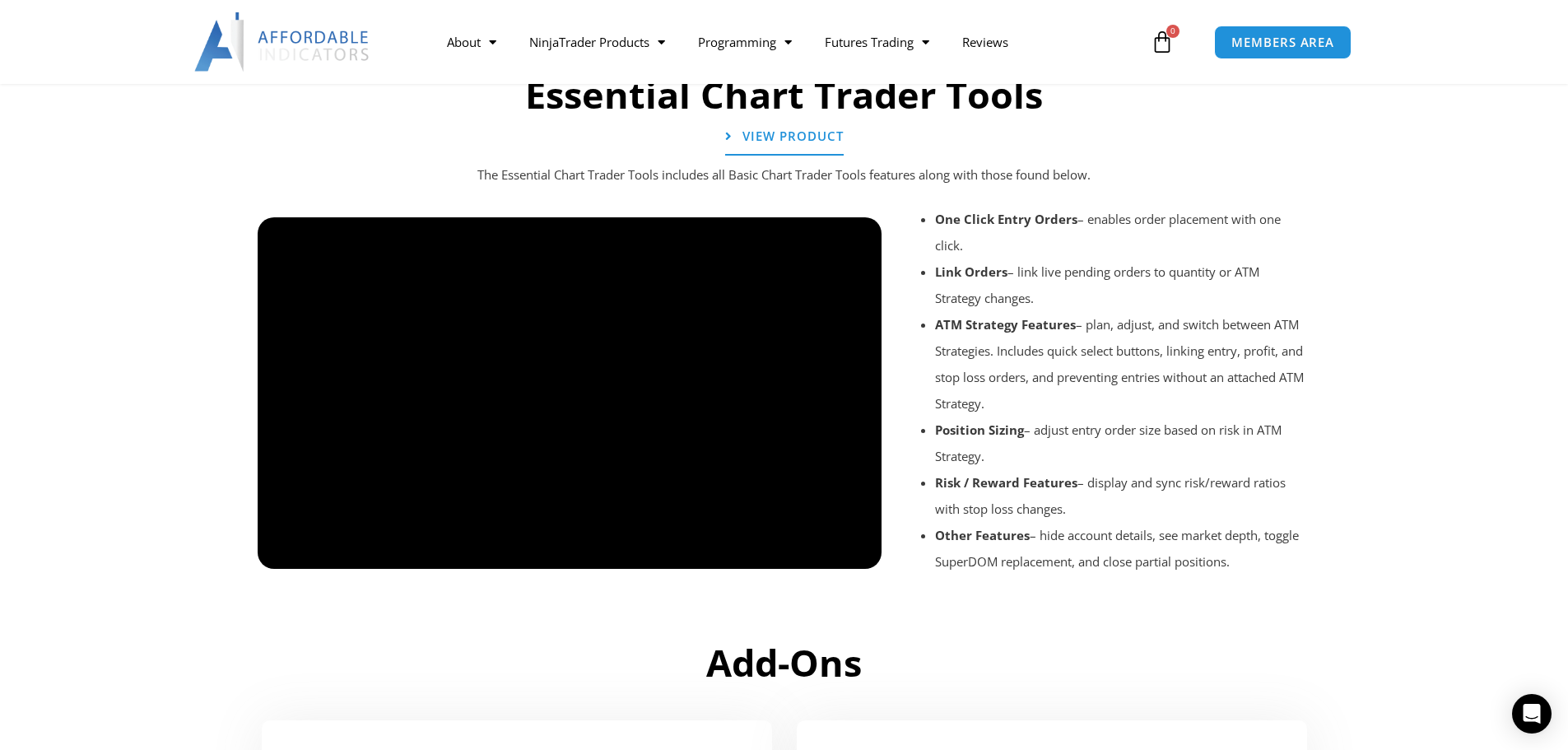
click at [850, 551] on div at bounding box center [570, 583] width 625 height 78
click at [853, 552] on div at bounding box center [570, 583] width 625 height 78
click at [433, 125] on div "Essential Chart Trader Tools View Product The Essential Chart Trader Tools incl…" at bounding box center [784, 346] width 1070 height 569
click at [363, 44] on img at bounding box center [282, 42] width 177 height 59
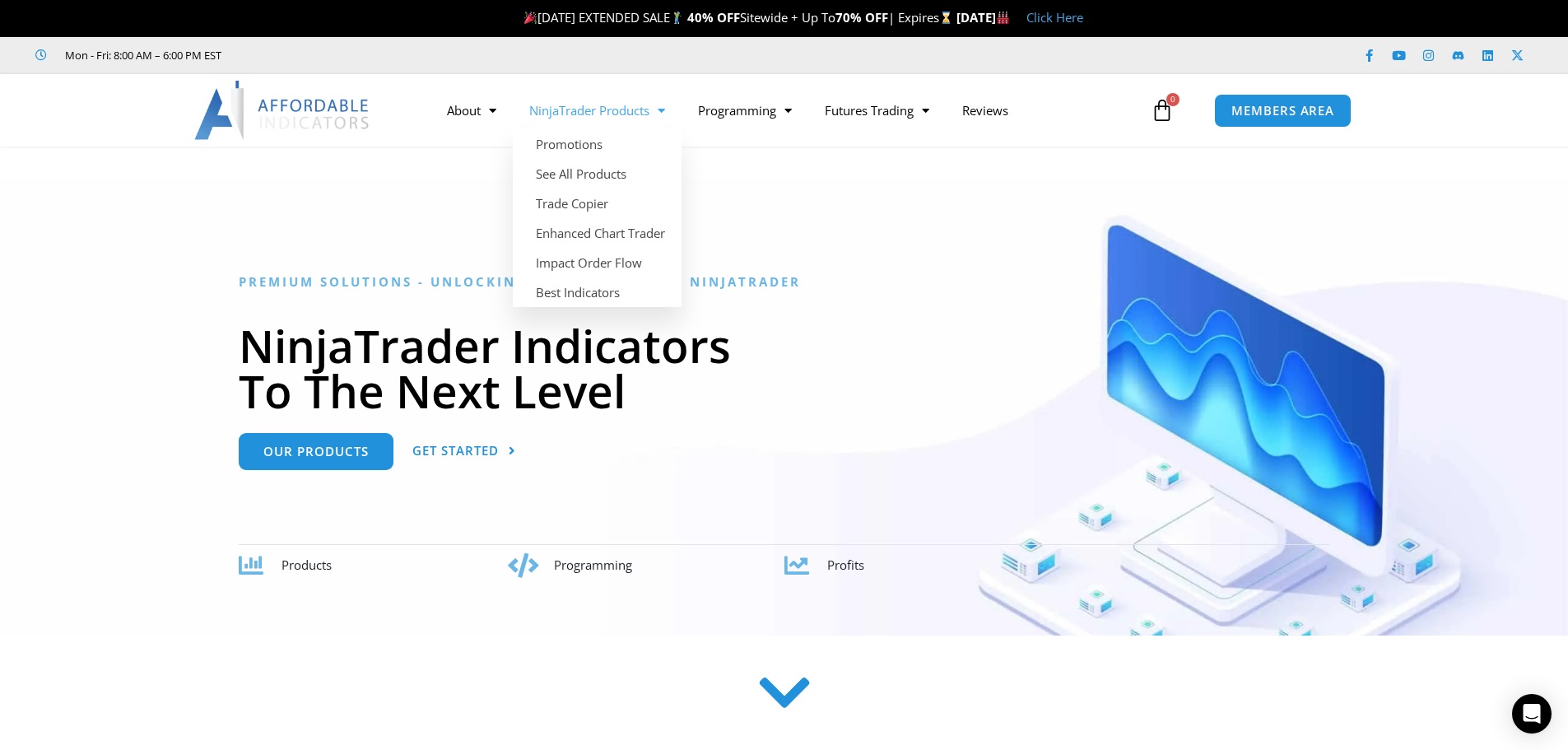
click at [626, 121] on link "NinjaTrader Products" at bounding box center [596, 110] width 169 height 38
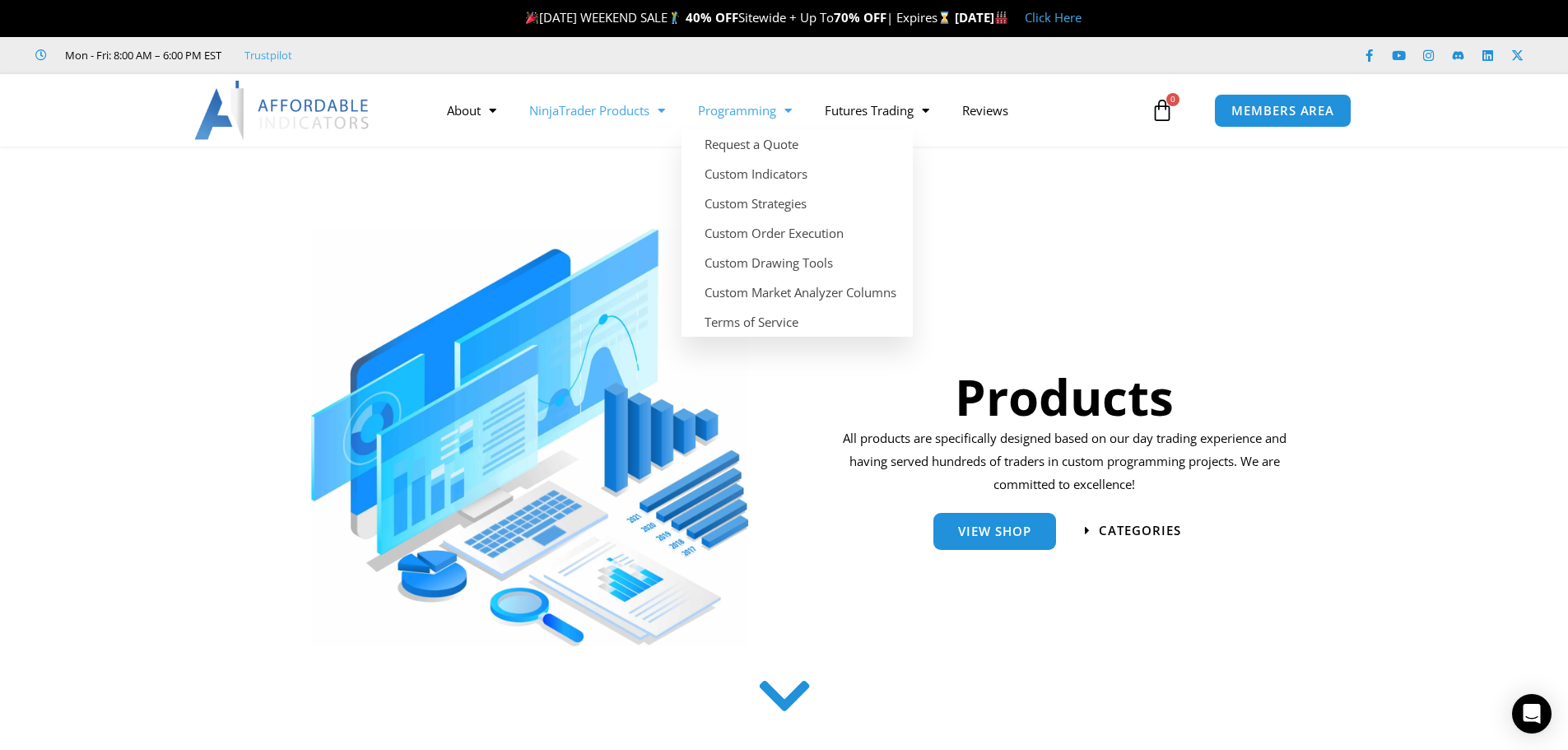
click at [757, 128] on link "Programming" at bounding box center [744, 110] width 127 height 38
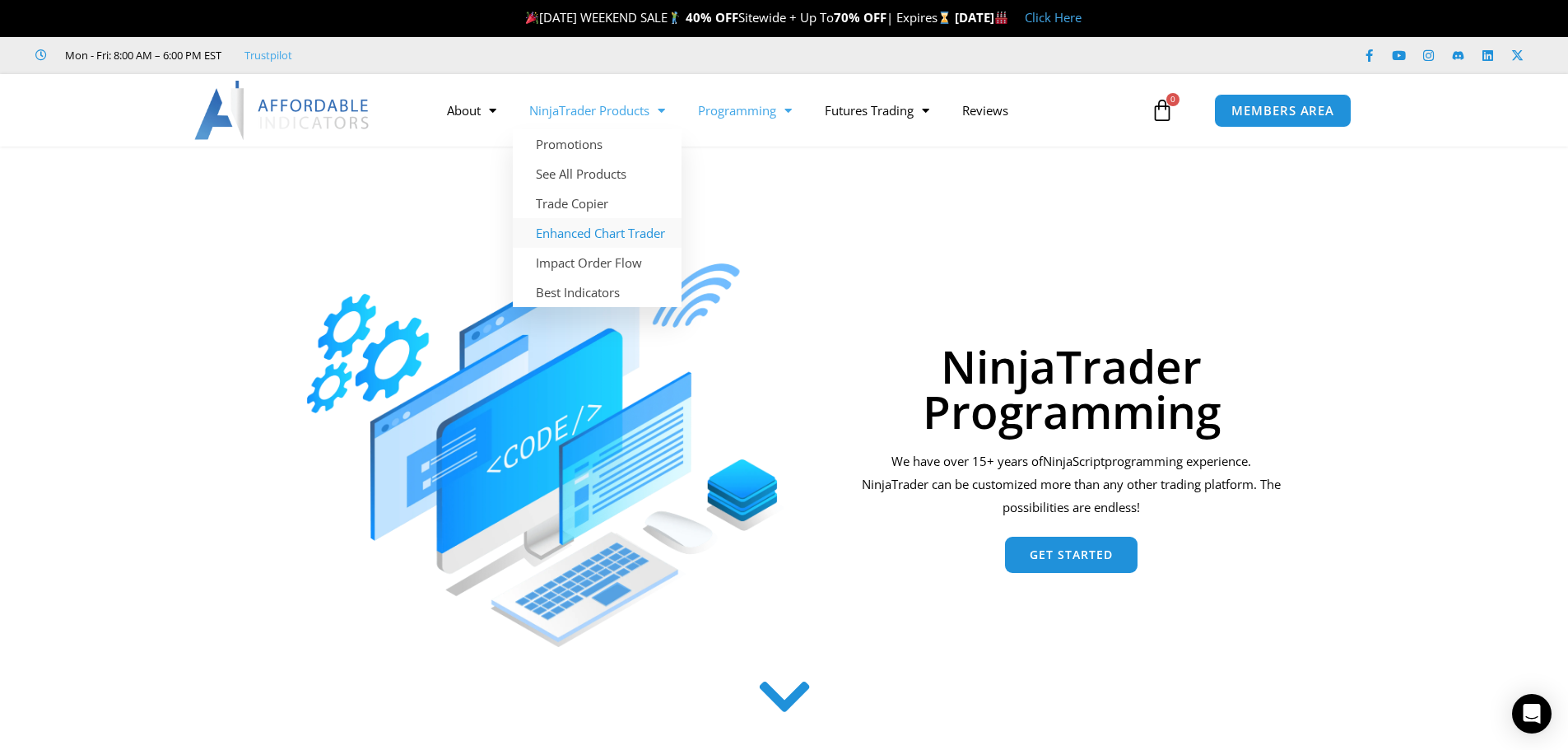
click at [609, 233] on link "Enhanced Chart Trader" at bounding box center [596, 233] width 169 height 30
